Goal: Task Accomplishment & Management: Complete application form

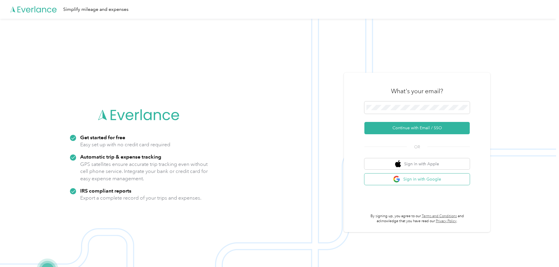
click at [412, 179] on button "Sign in with Google" at bounding box center [417, 178] width 105 height 11
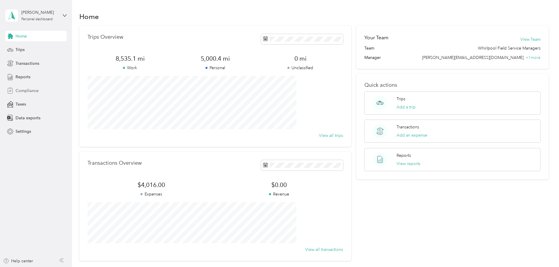
click at [23, 91] on span "Compliance" at bounding box center [27, 91] width 23 height 6
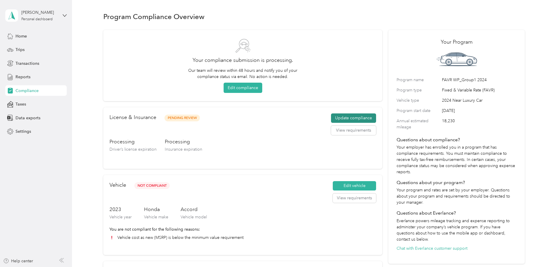
click at [343, 118] on button "Update compliance" at bounding box center [353, 117] width 45 height 9
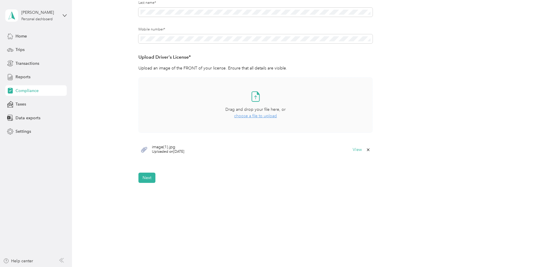
scroll to position [117, 0]
click at [151, 179] on button "Next" at bounding box center [147, 176] width 17 height 10
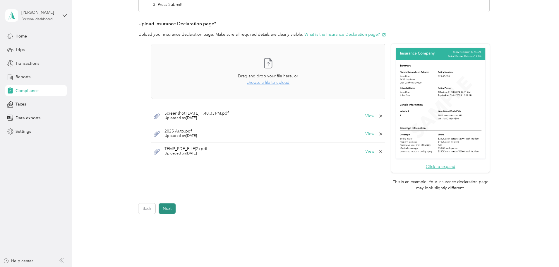
scroll to position [149, 0]
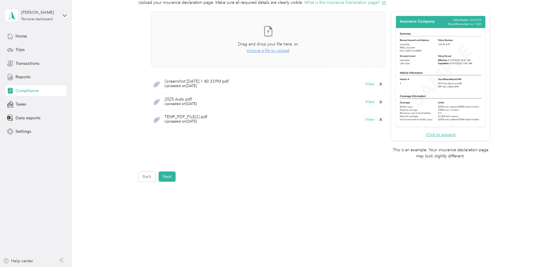
click at [380, 85] on icon at bounding box center [381, 84] width 5 height 5
click at [363, 87] on button "Yes" at bounding box center [365, 87] width 11 height 9
click at [381, 82] on icon at bounding box center [381, 84] width 5 height 5
click at [371, 89] on button "Yes" at bounding box center [365, 87] width 11 height 9
click at [268, 50] on span "choose a file to upload" at bounding box center [268, 50] width 43 height 5
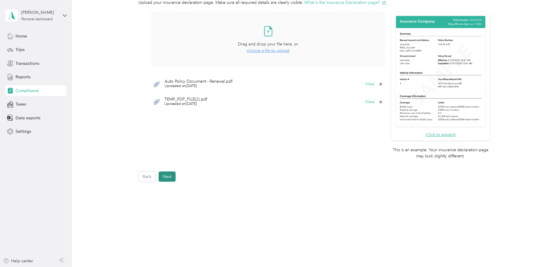
click at [168, 177] on button "Next" at bounding box center [167, 176] width 17 height 10
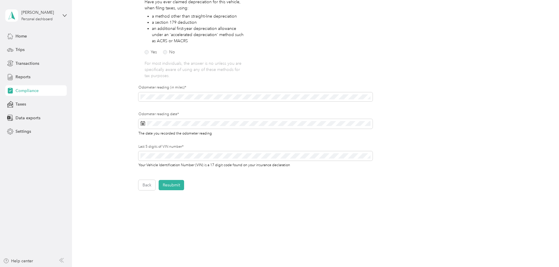
scroll to position [120, 0]
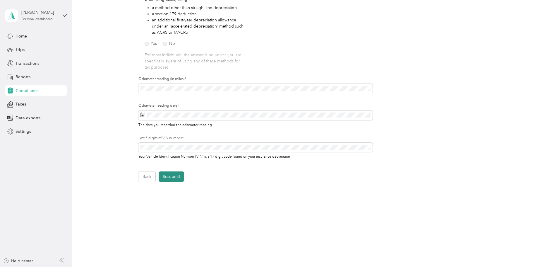
click at [167, 175] on button "Resubmit" at bounding box center [171, 176] width 25 height 10
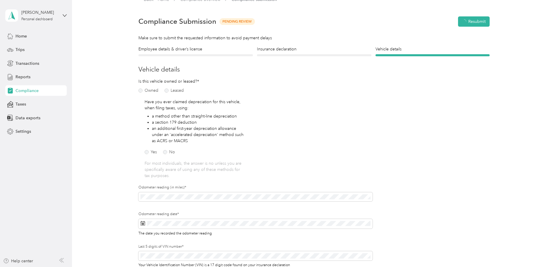
scroll to position [7, 0]
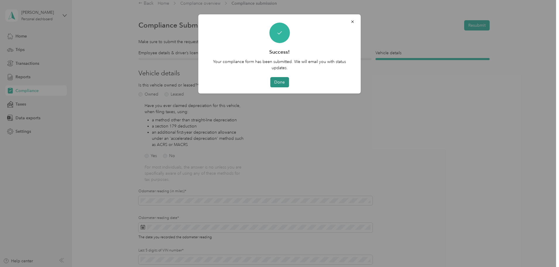
click at [284, 82] on button "Done" at bounding box center [279, 82] width 19 height 10
